Goal: Task Accomplishment & Management: Manage account settings

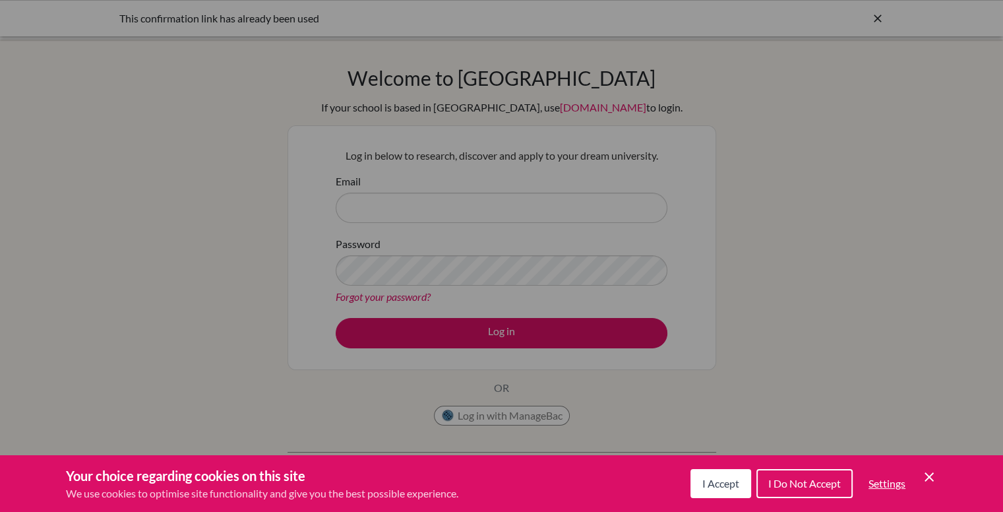
click at [721, 488] on span "I Accept" at bounding box center [721, 483] width 37 height 13
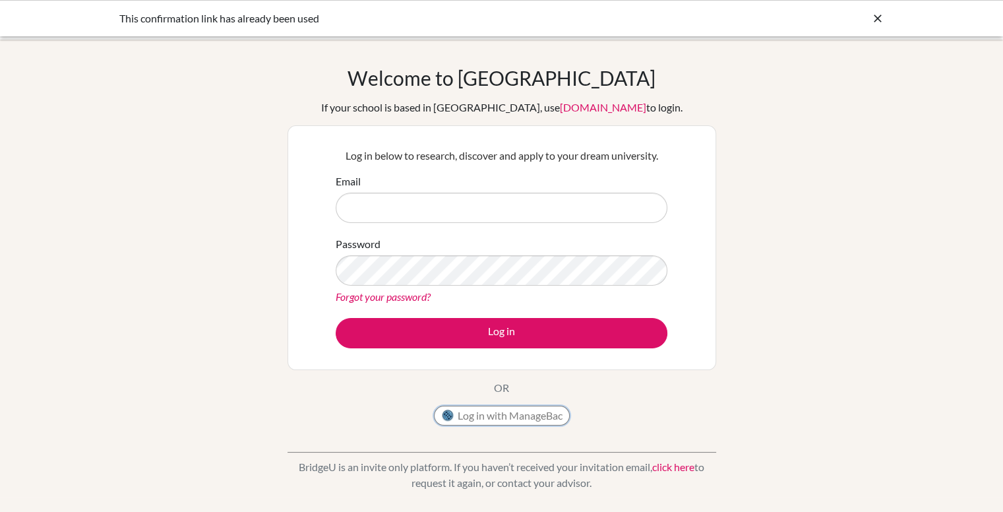
click at [513, 408] on button "Log in with ManageBac" at bounding box center [502, 416] width 136 height 20
type input "a"
type input "[EMAIL_ADDRESS][DOMAIN_NAME]"
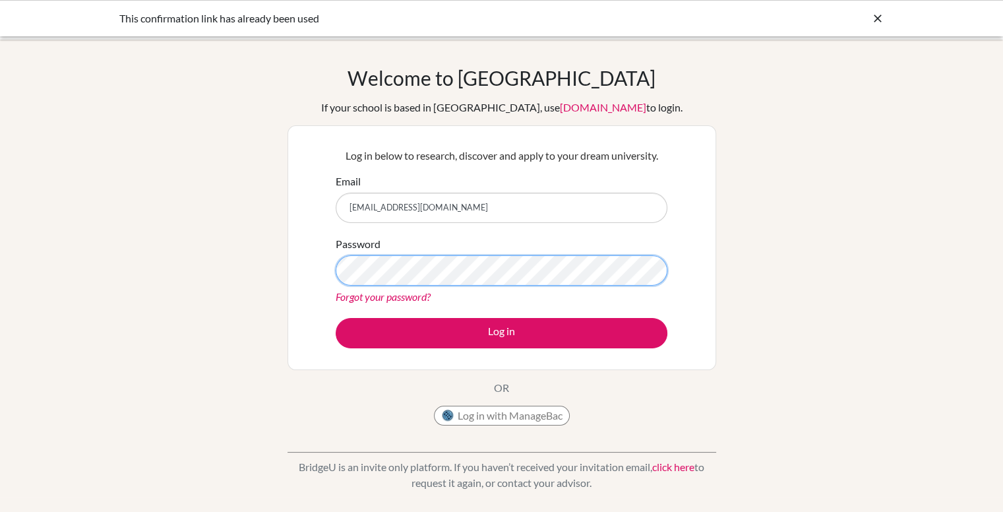
click at [336, 318] on button "Log in" at bounding box center [502, 333] width 332 height 30
